Goal: Task Accomplishment & Management: Manage account settings

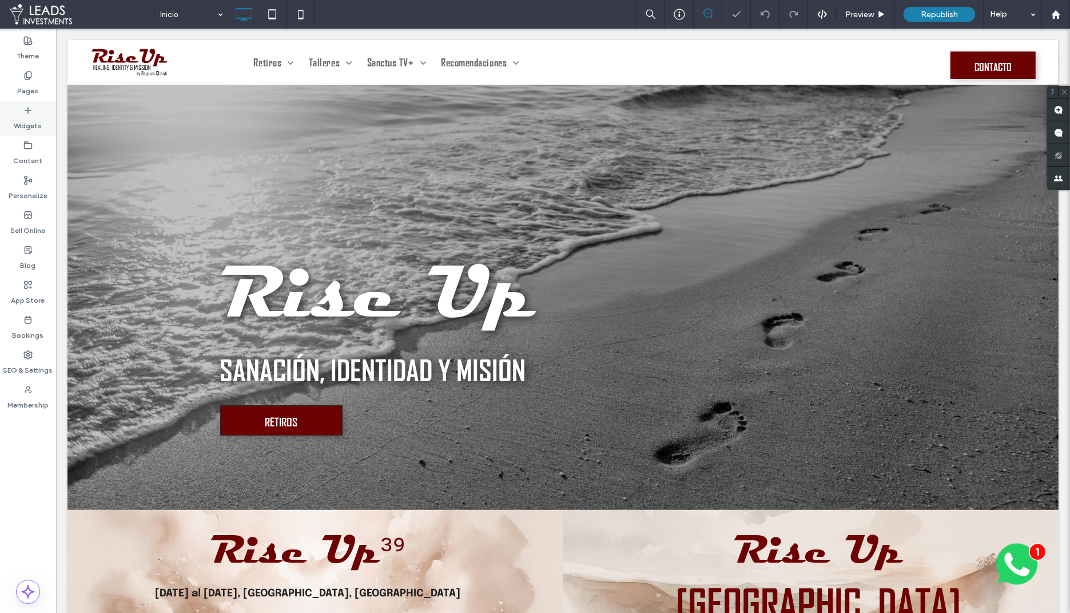
click at [22, 108] on div "Widgets" at bounding box center [28, 118] width 56 height 35
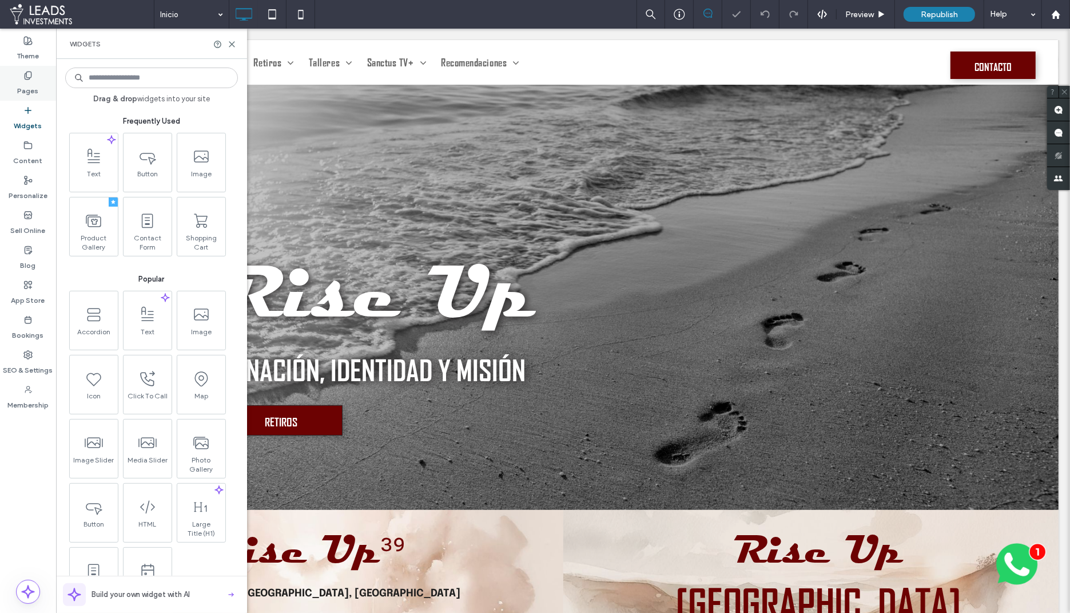
click at [25, 84] on label "Pages" at bounding box center [28, 88] width 21 height 16
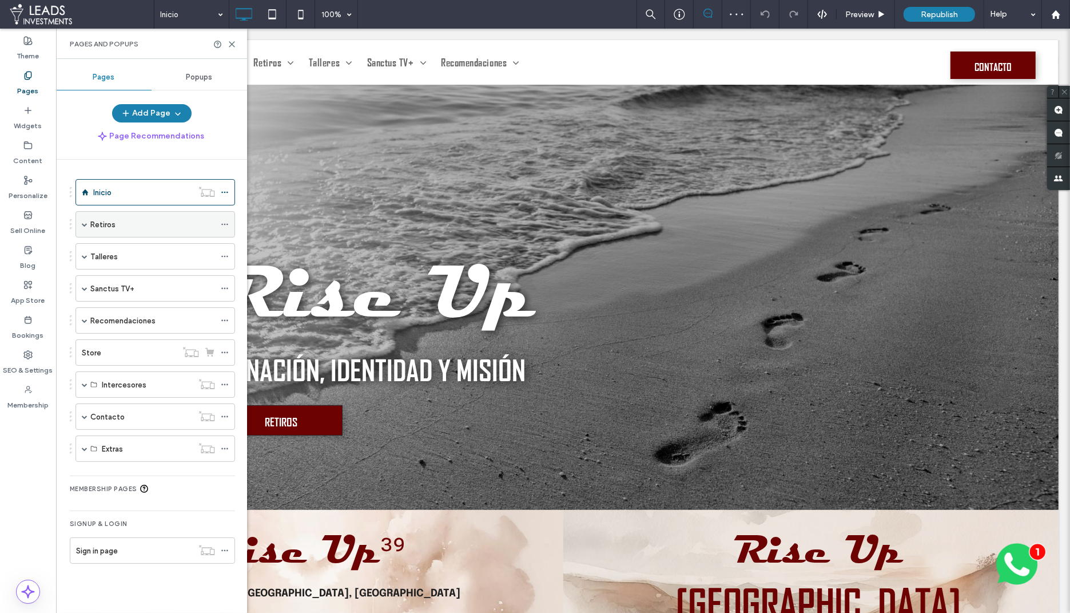
click at [84, 222] on span at bounding box center [85, 224] width 6 height 6
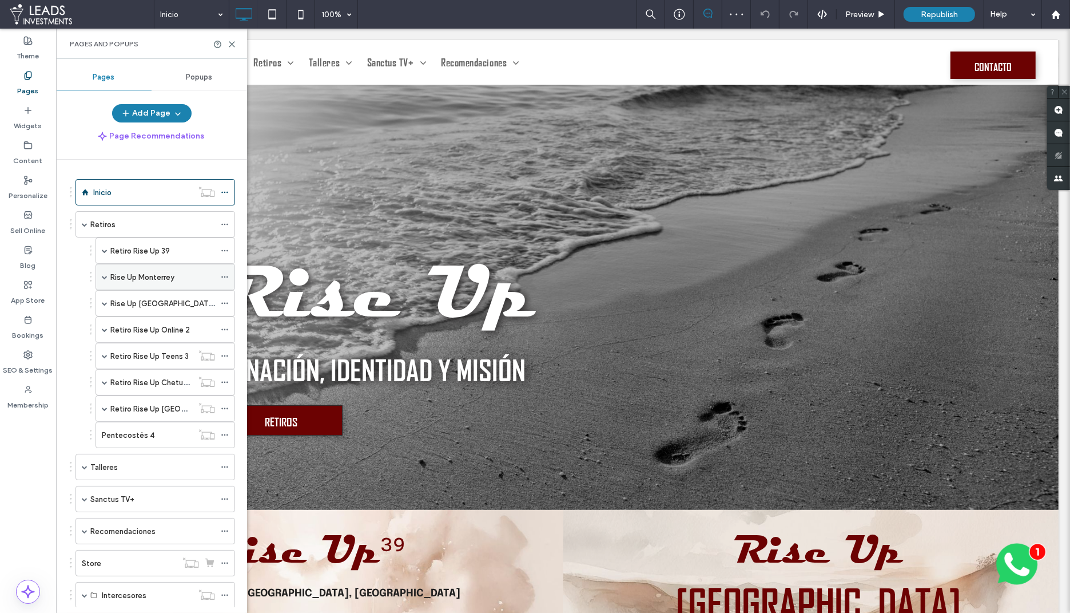
click at [102, 275] on span at bounding box center [105, 277] width 6 height 6
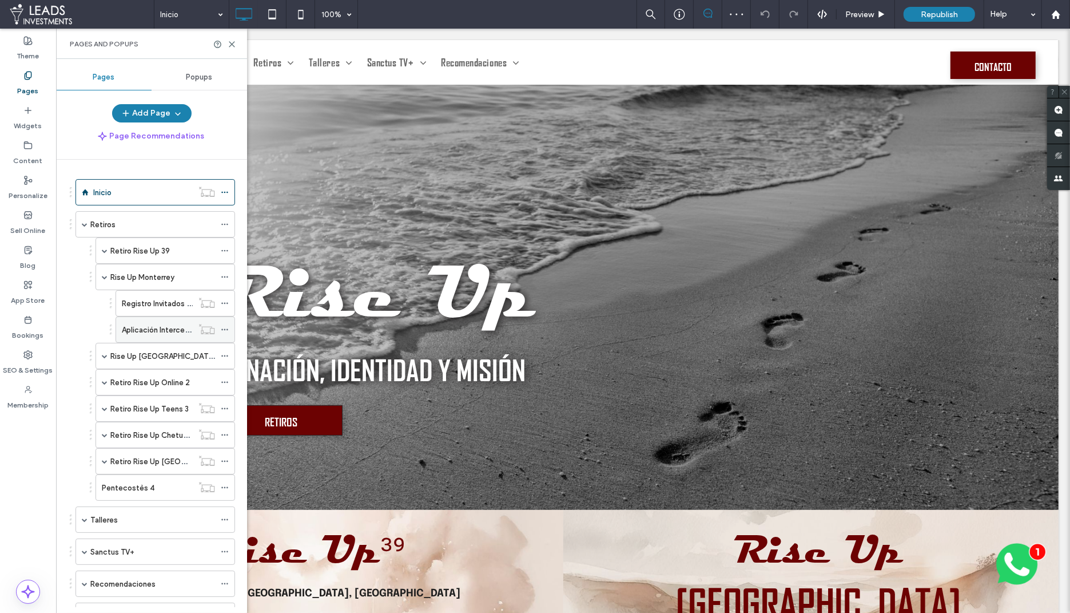
click at [156, 321] on label "Aplicación Intercesores Monterrey" at bounding box center [182, 330] width 120 height 20
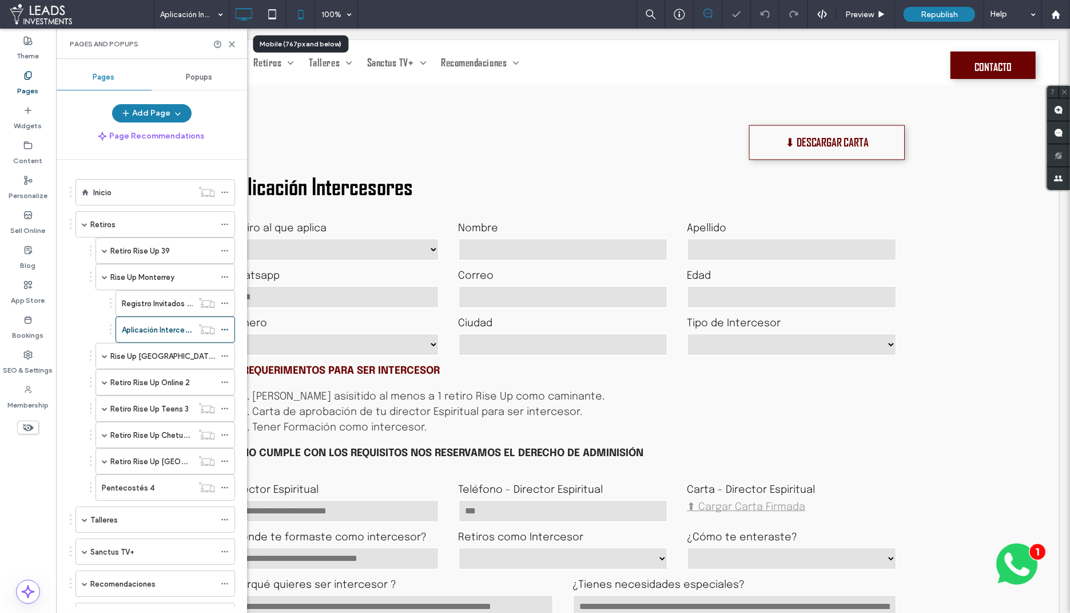
click at [301, 11] on icon at bounding box center [300, 14] width 23 height 23
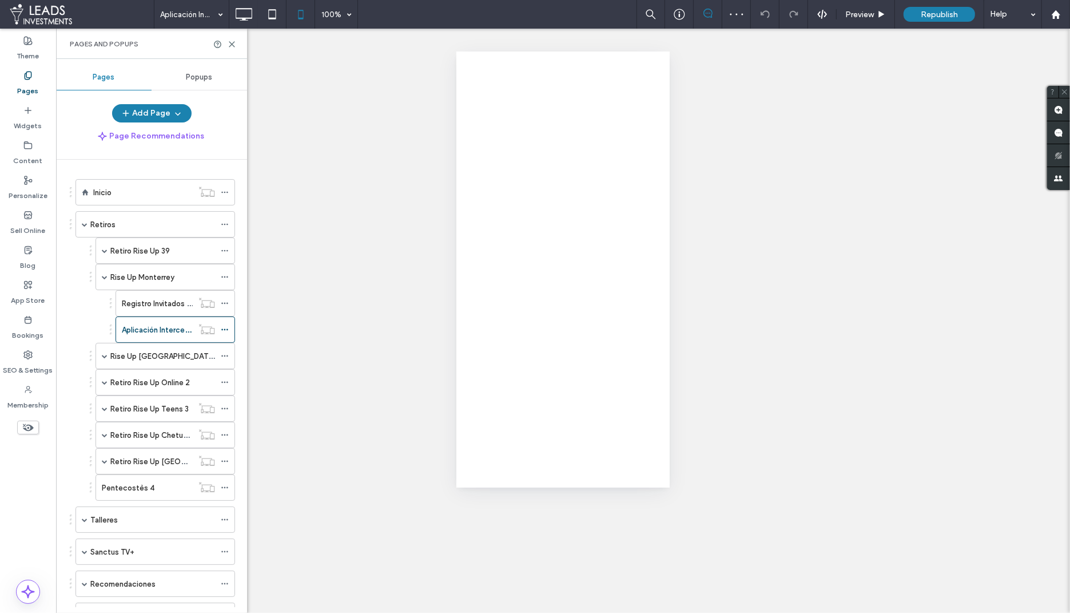
click at [234, 41] on div at bounding box center [535, 306] width 1070 height 613
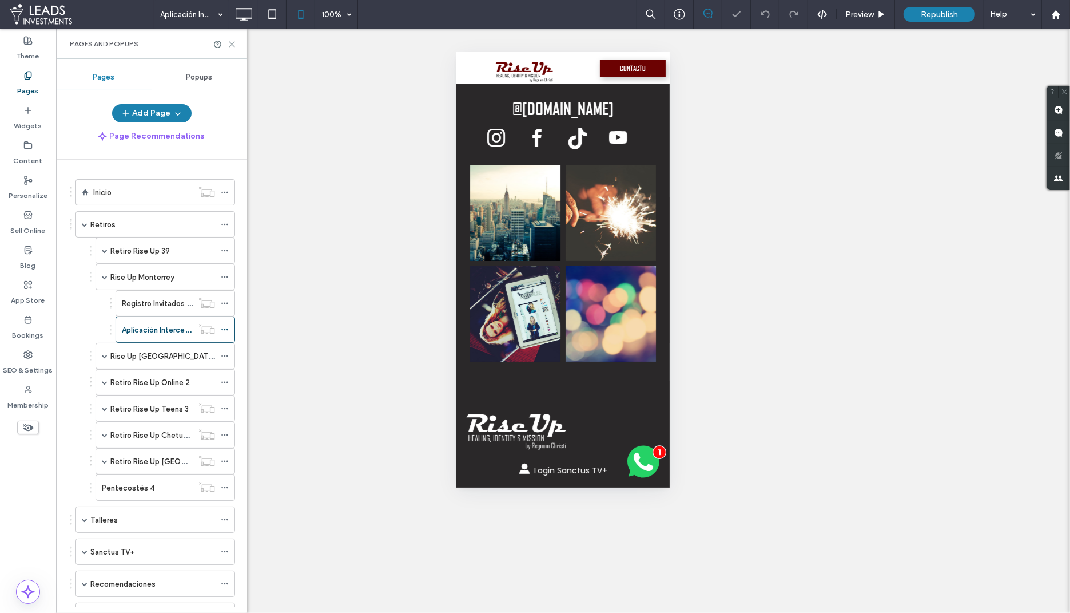
click at [233, 42] on icon at bounding box center [232, 44] width 9 height 9
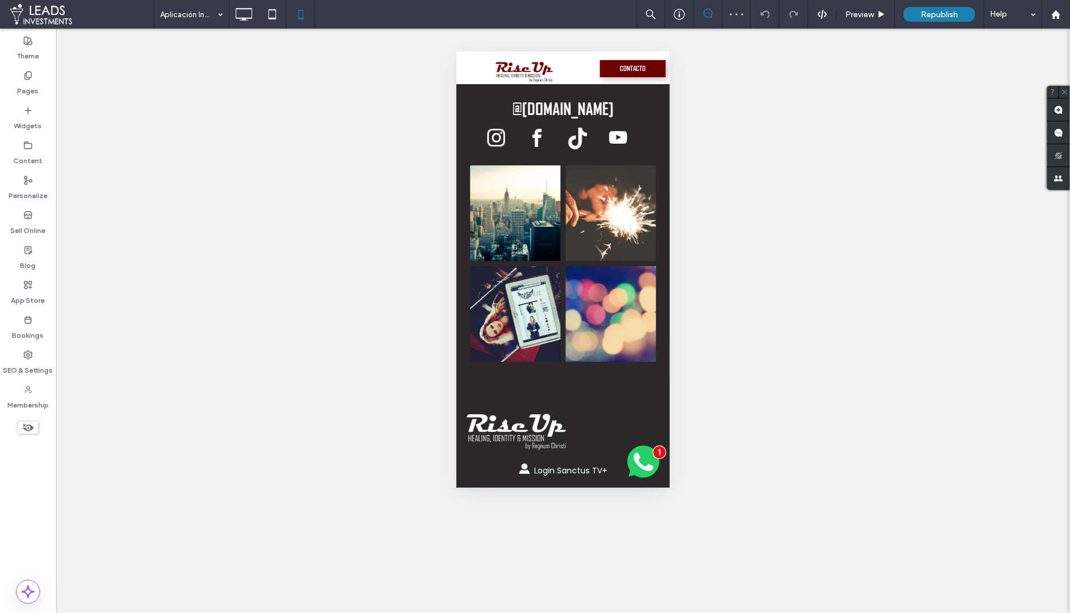
click at [27, 426] on icon at bounding box center [28, 427] width 13 height 13
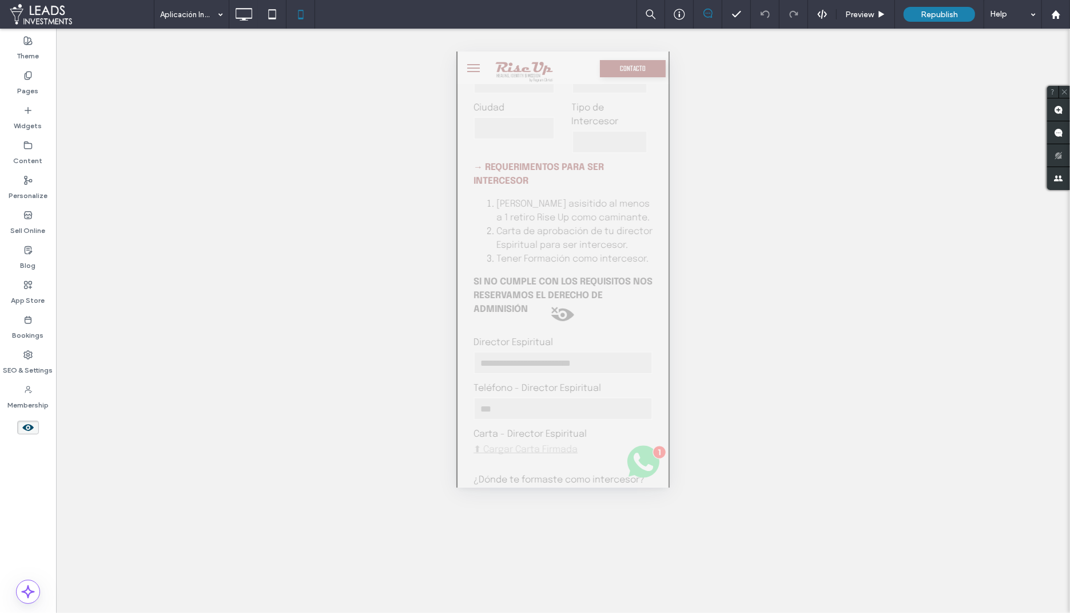
scroll to position [380, 0]
click at [559, 300] on span at bounding box center [562, 306] width 211 height 23
click at [563, 311] on button "Yes" at bounding box center [575, 315] width 35 height 14
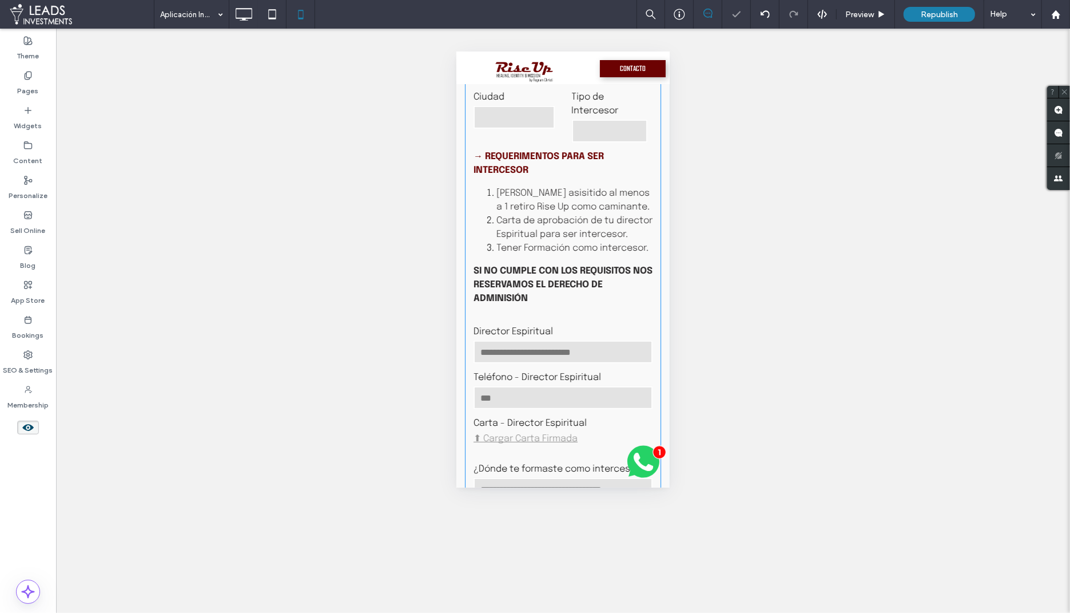
scroll to position [0, 0]
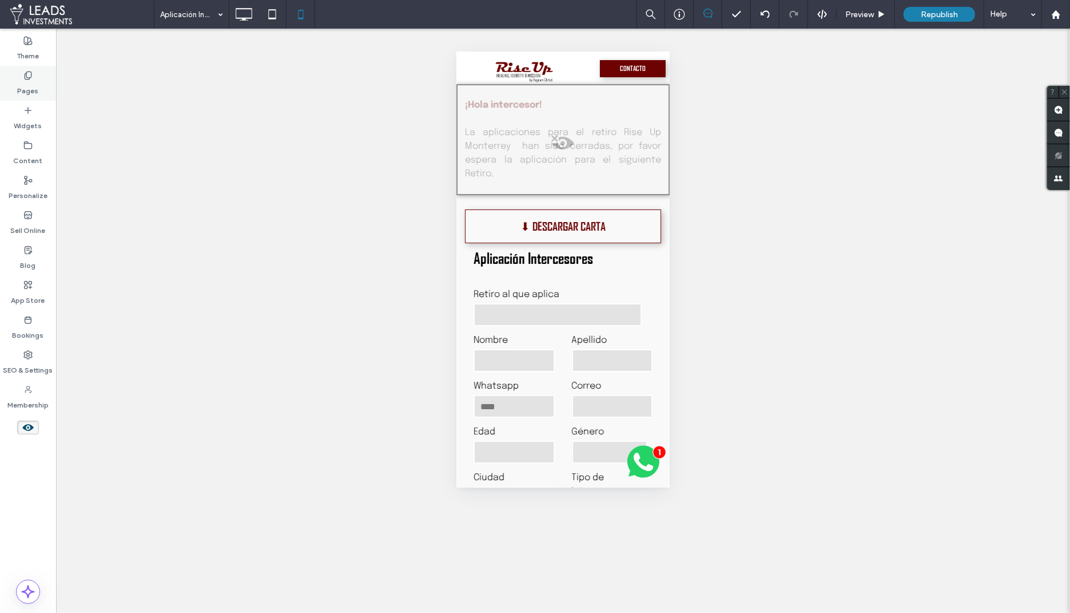
click at [32, 92] on label "Pages" at bounding box center [28, 88] width 21 height 16
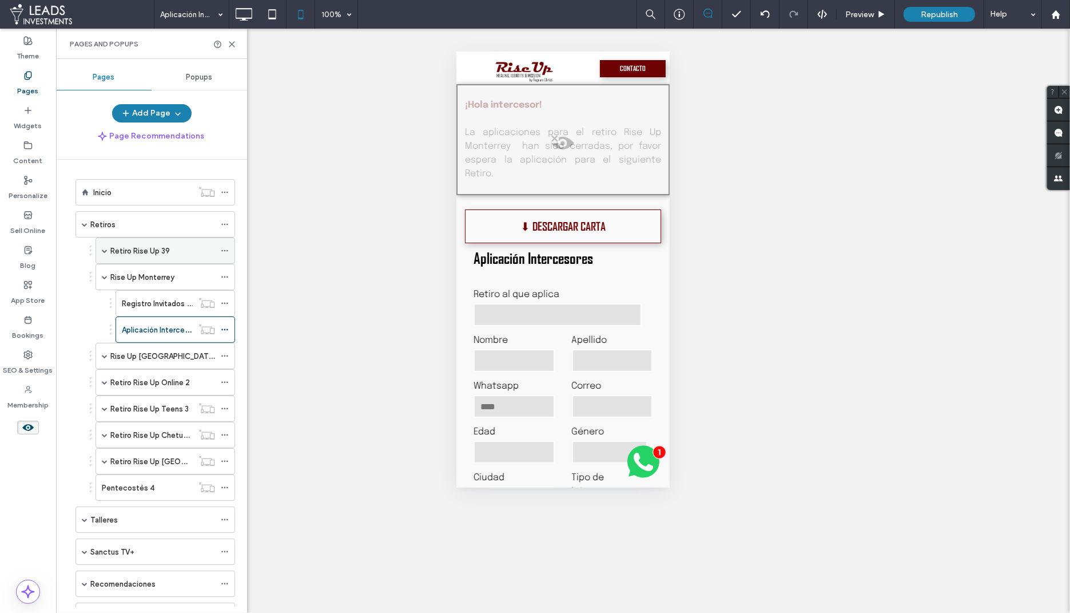
click at [105, 249] on span at bounding box center [105, 251] width 6 height 6
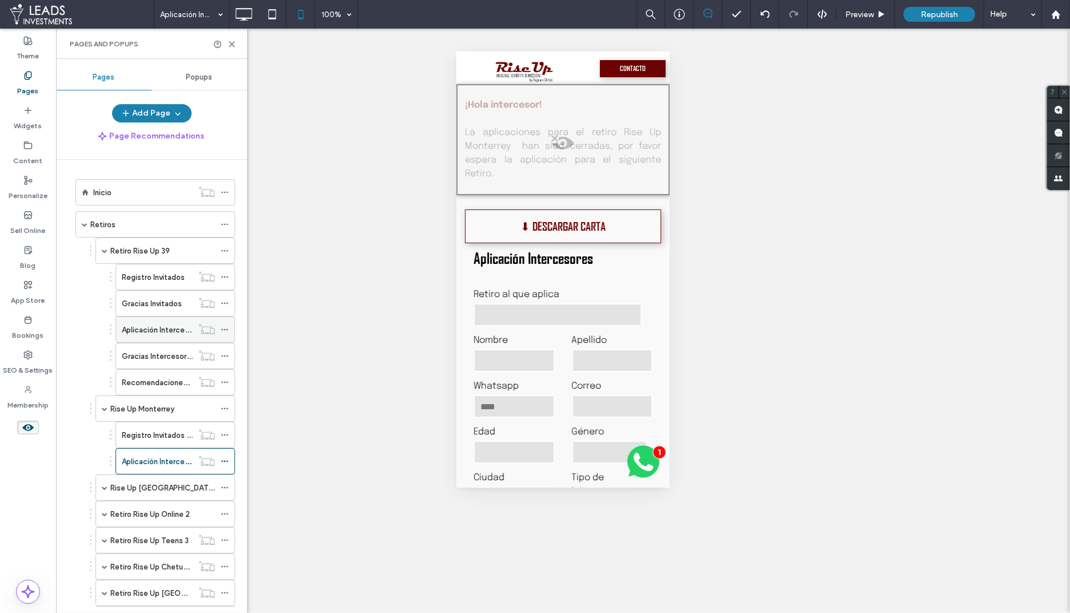
click at [164, 328] on label "Aplicación Intercesores" at bounding box center [163, 330] width 82 height 20
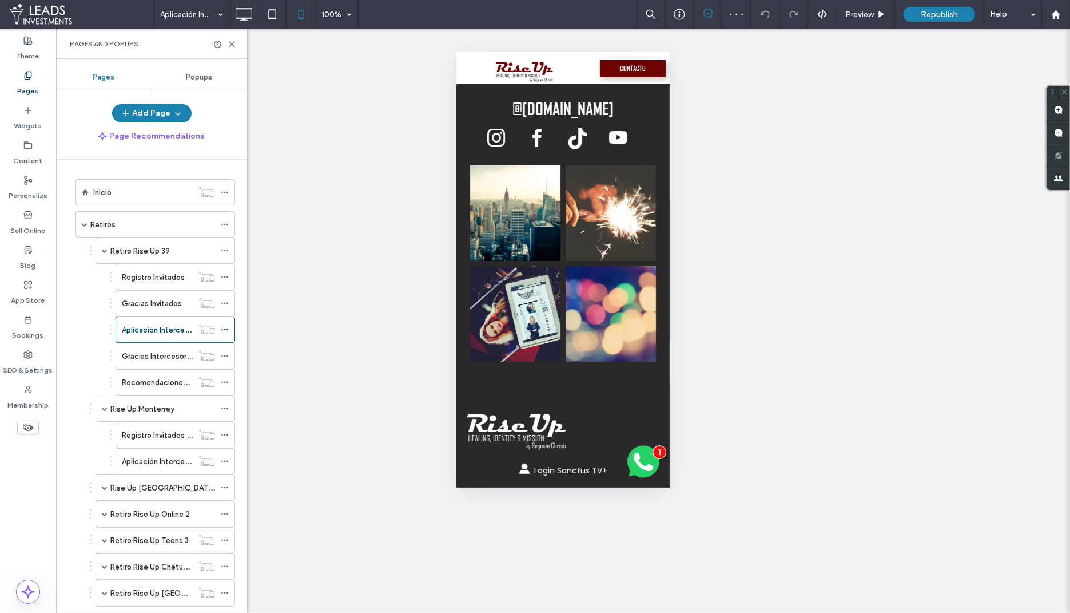
click at [29, 425] on use at bounding box center [28, 427] width 11 height 7
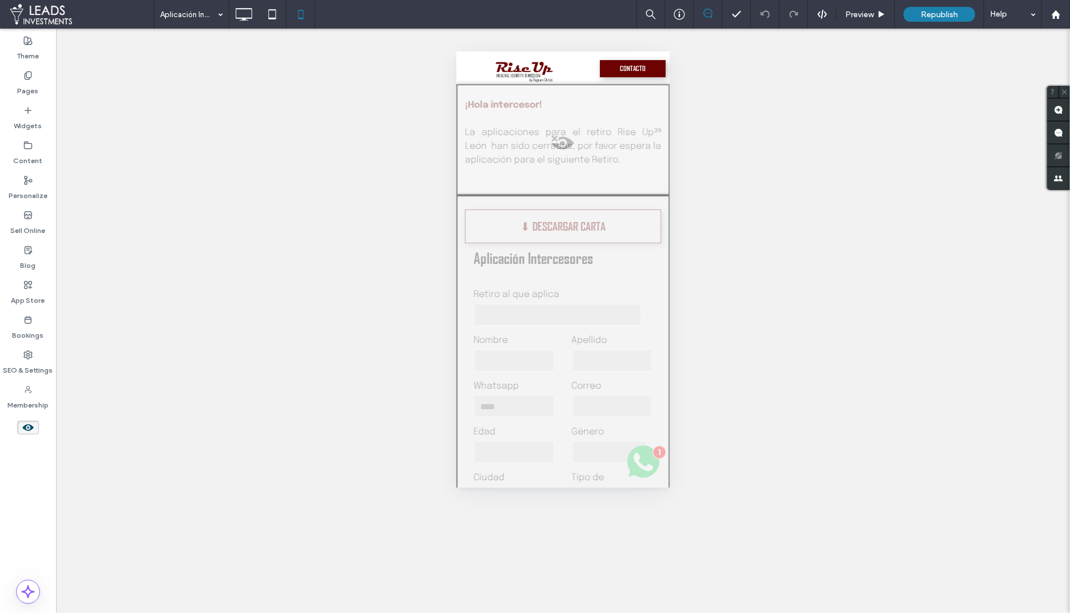
click at [554, 137] on span at bounding box center [562, 145] width 211 height 23
click at [569, 155] on button "Yes" at bounding box center [570, 151] width 35 height 14
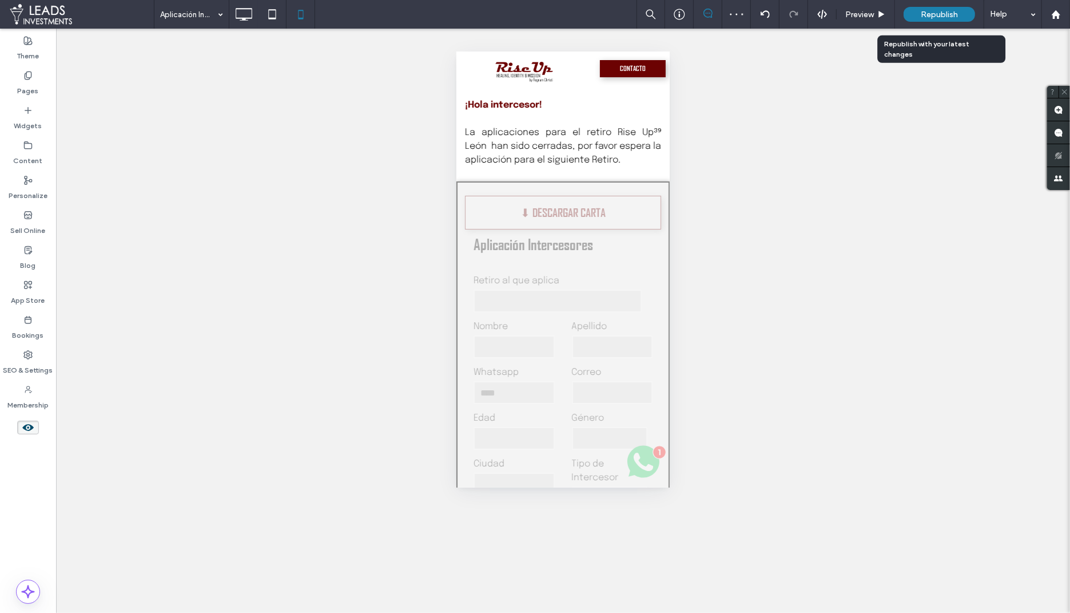
click at [939, 15] on span "Republish" at bounding box center [939, 15] width 37 height 10
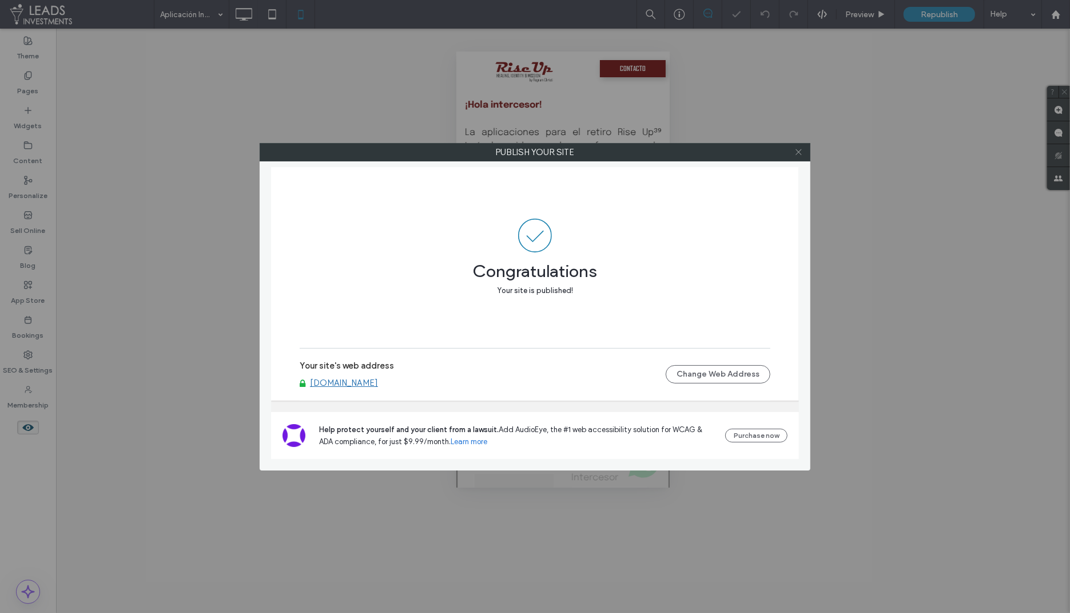
click at [799, 153] on icon at bounding box center [798, 152] width 9 height 9
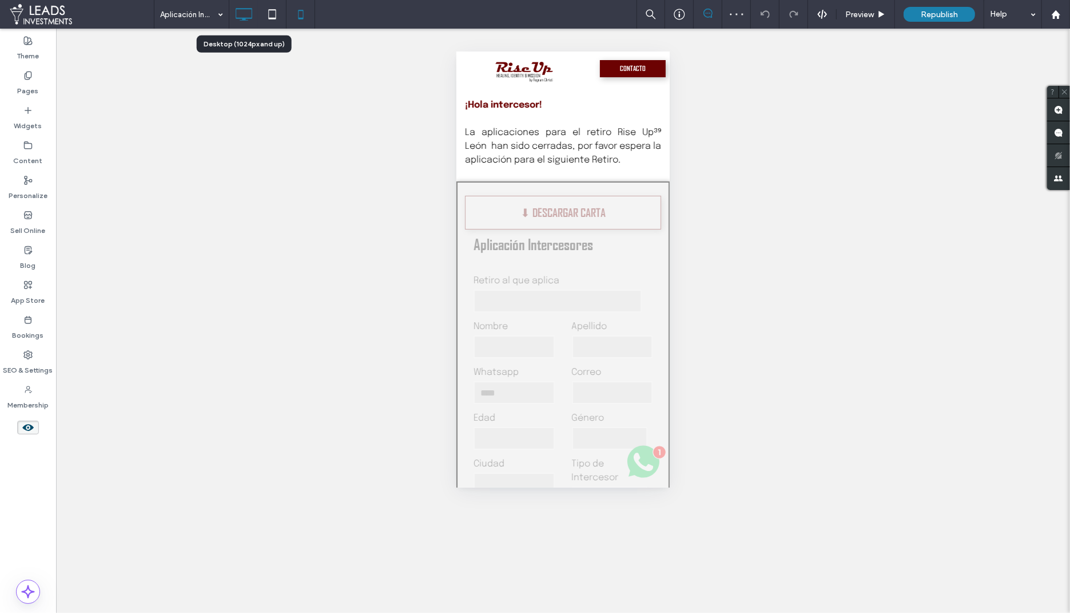
click at [242, 21] on icon at bounding box center [243, 14] width 23 height 23
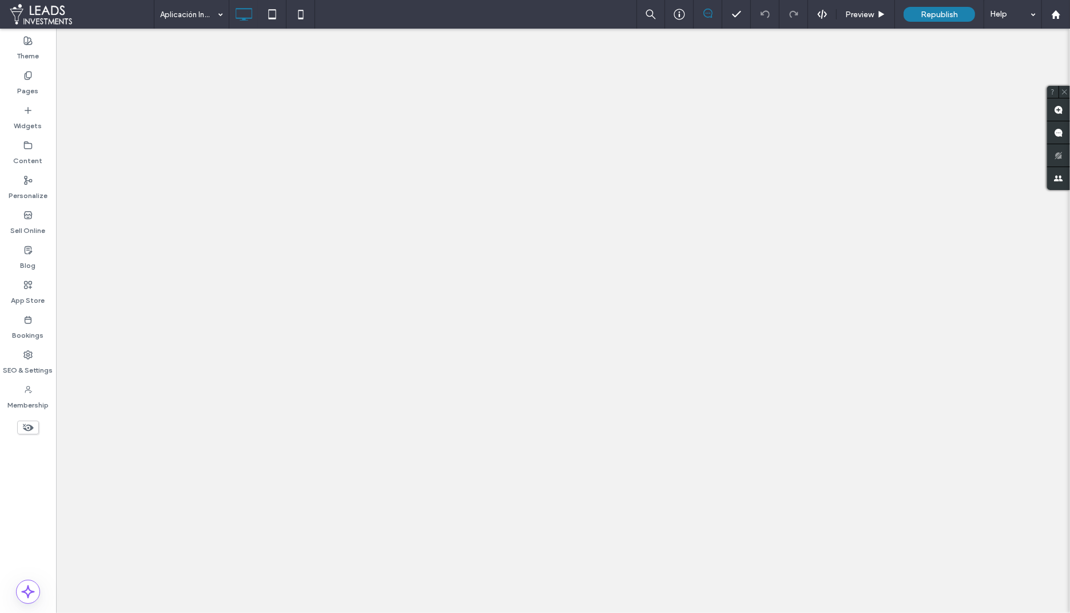
click at [18, 85] on div at bounding box center [535, 306] width 1070 height 613
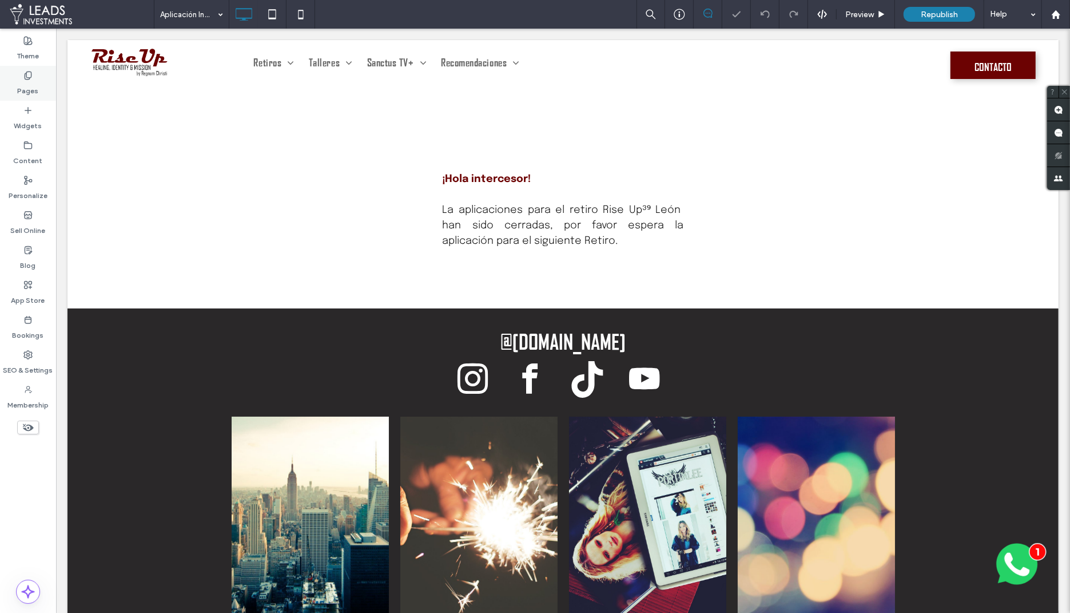
click at [34, 81] on label "Pages" at bounding box center [28, 88] width 21 height 16
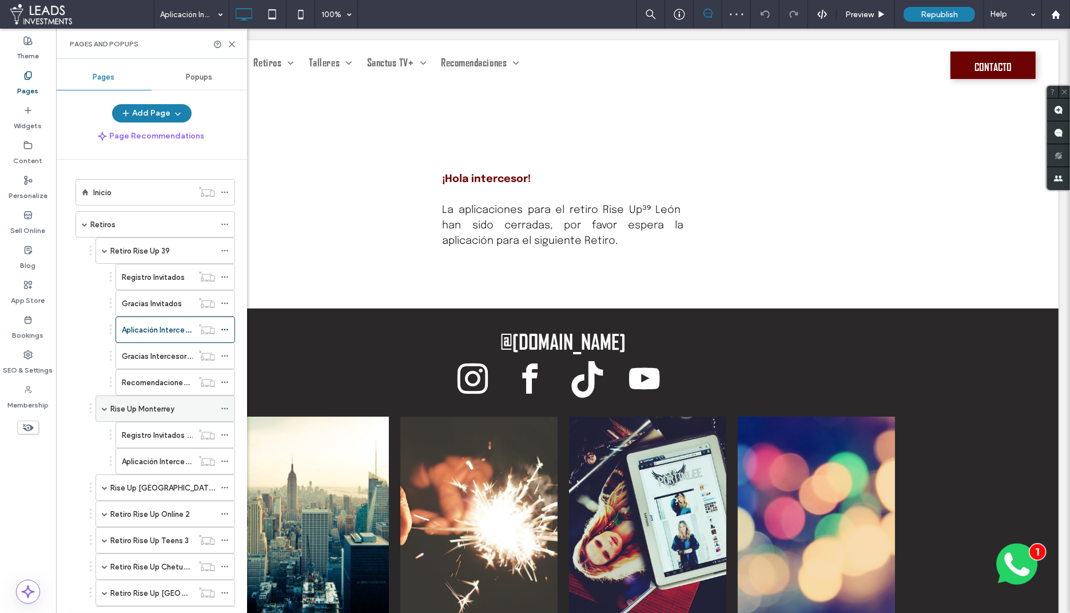
click at [141, 399] on label "Rise Up Monterrey" at bounding box center [142, 409] width 64 height 20
click at [140, 454] on div at bounding box center [535, 306] width 1070 height 613
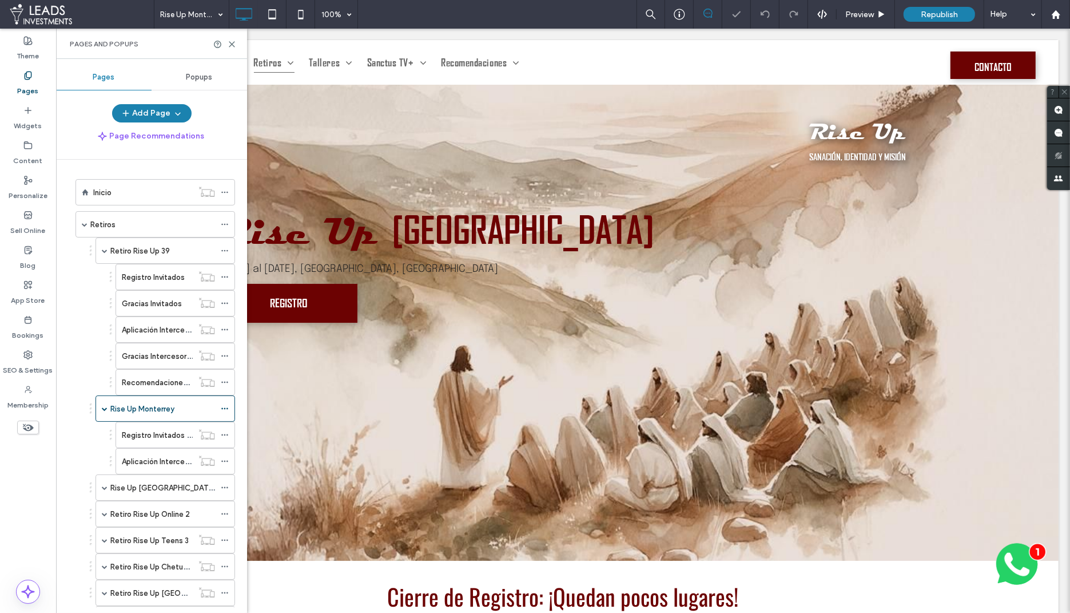
click at [151, 456] on label "Aplicación Intercesores Monterrey" at bounding box center [182, 461] width 120 height 20
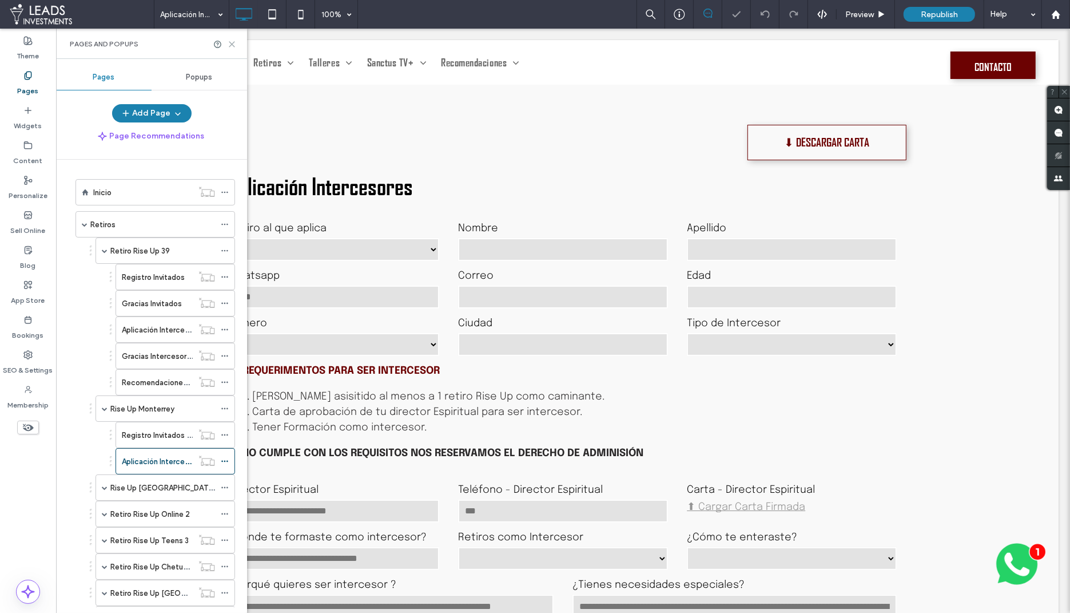
click at [234, 41] on icon at bounding box center [232, 44] width 9 height 9
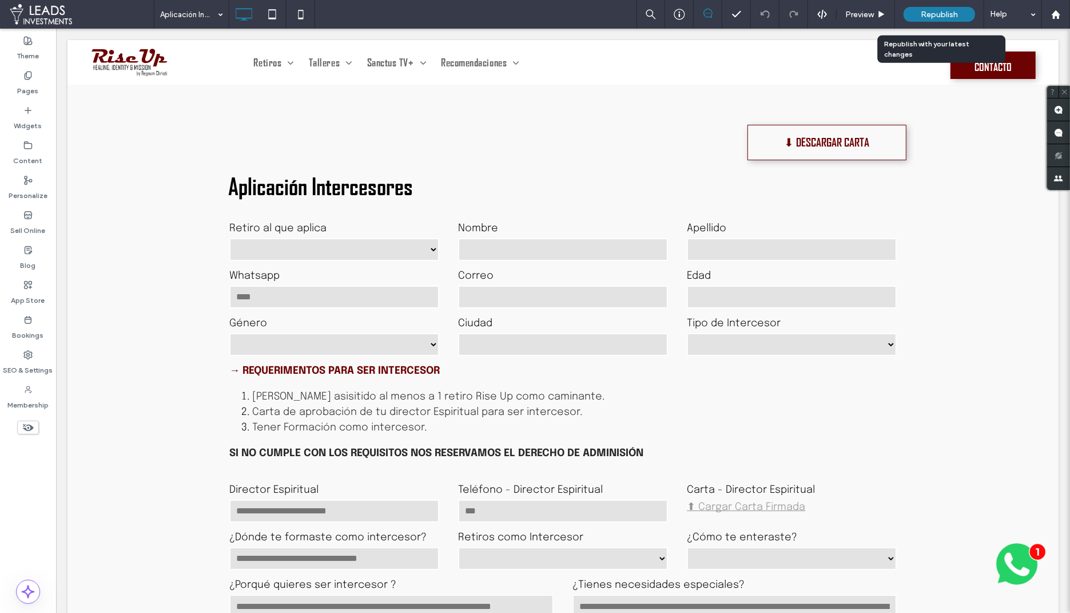
click at [945, 25] on div "Republish" at bounding box center [939, 14] width 71 height 29
click at [947, 22] on div "Republish" at bounding box center [939, 14] width 71 height 29
click at [936, 10] on span "Republish" at bounding box center [939, 15] width 37 height 10
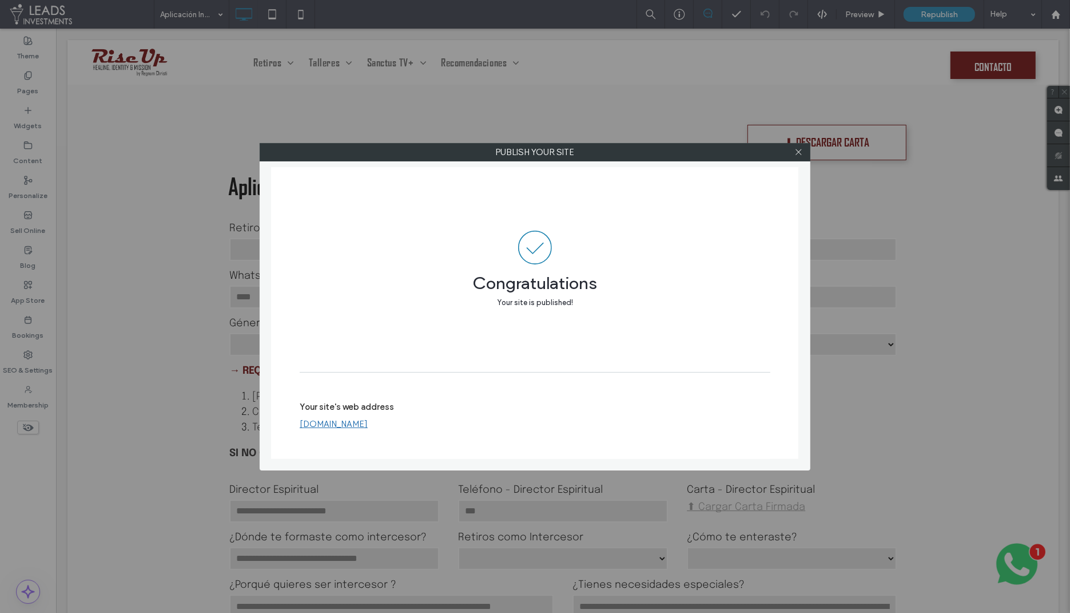
click at [797, 154] on div at bounding box center [535, 306] width 1070 height 613
click at [800, 153] on div at bounding box center [535, 306] width 1070 height 613
